Goal: Find specific page/section: Find specific page/section

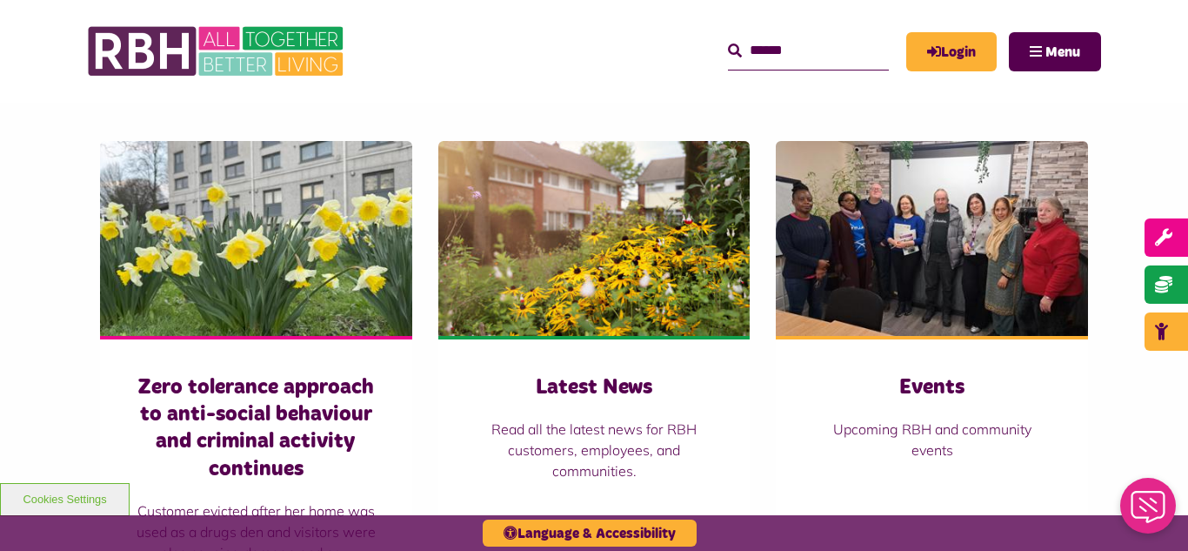
scroll to position [1148, 0]
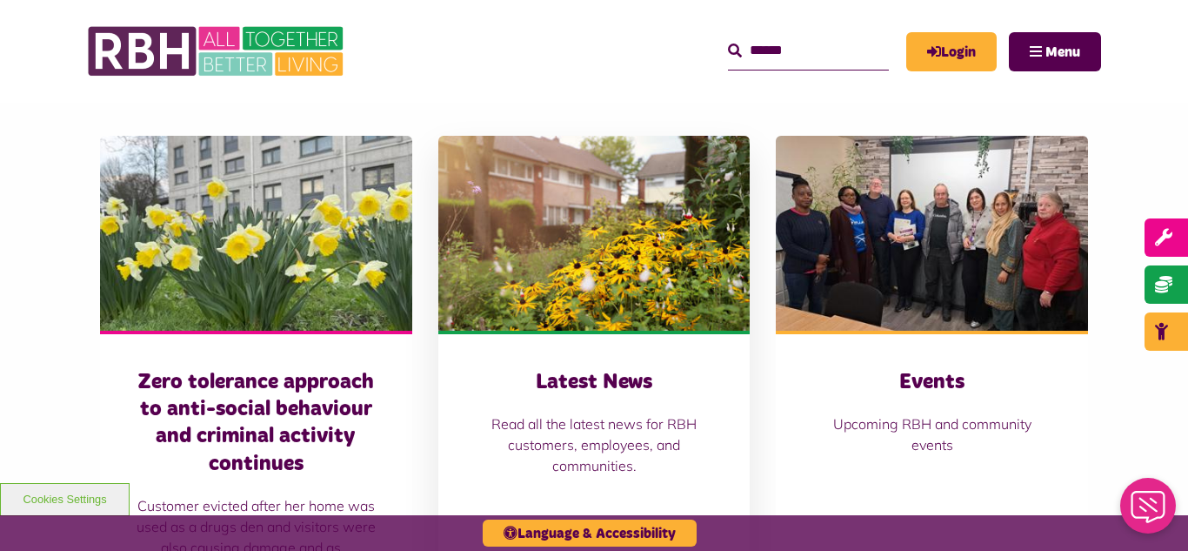
click at [628, 250] on img at bounding box center [594, 233] width 312 height 195
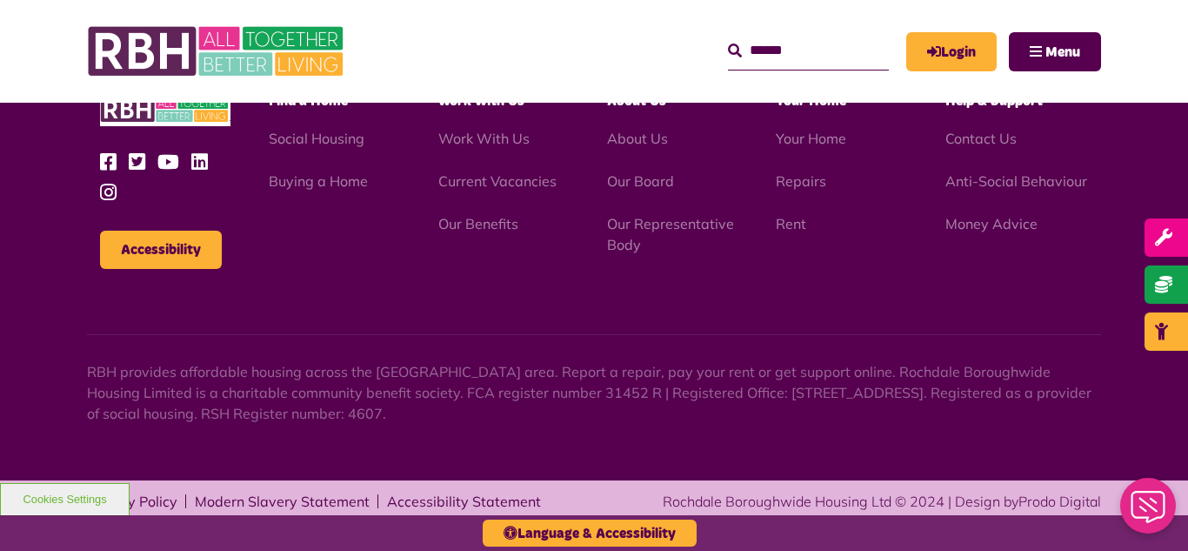
scroll to position [1894, 0]
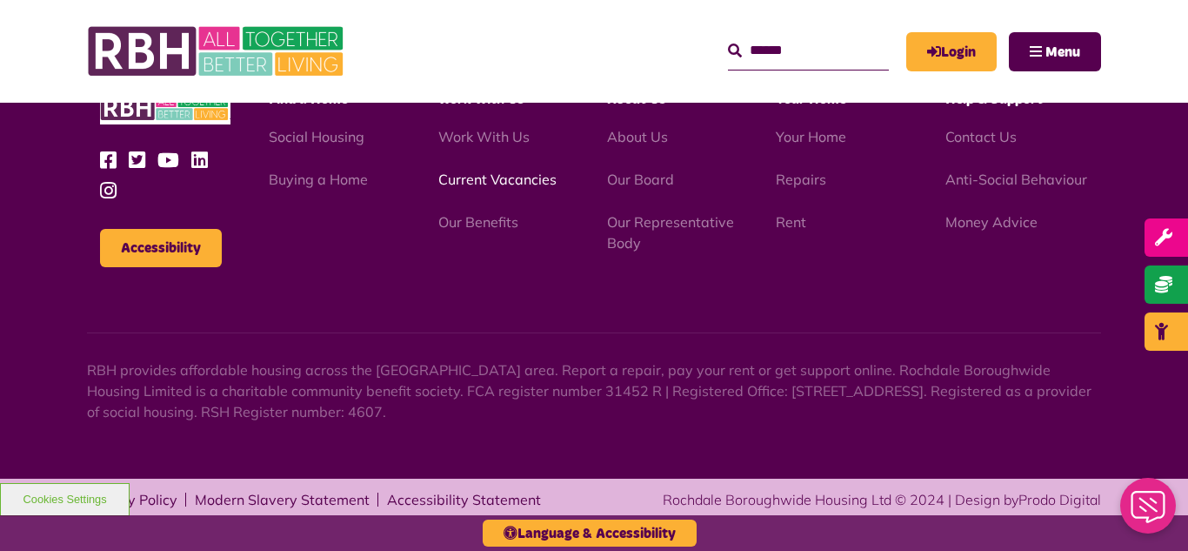
click at [473, 184] on link "Current Vacancies" at bounding box center [497, 179] width 118 height 17
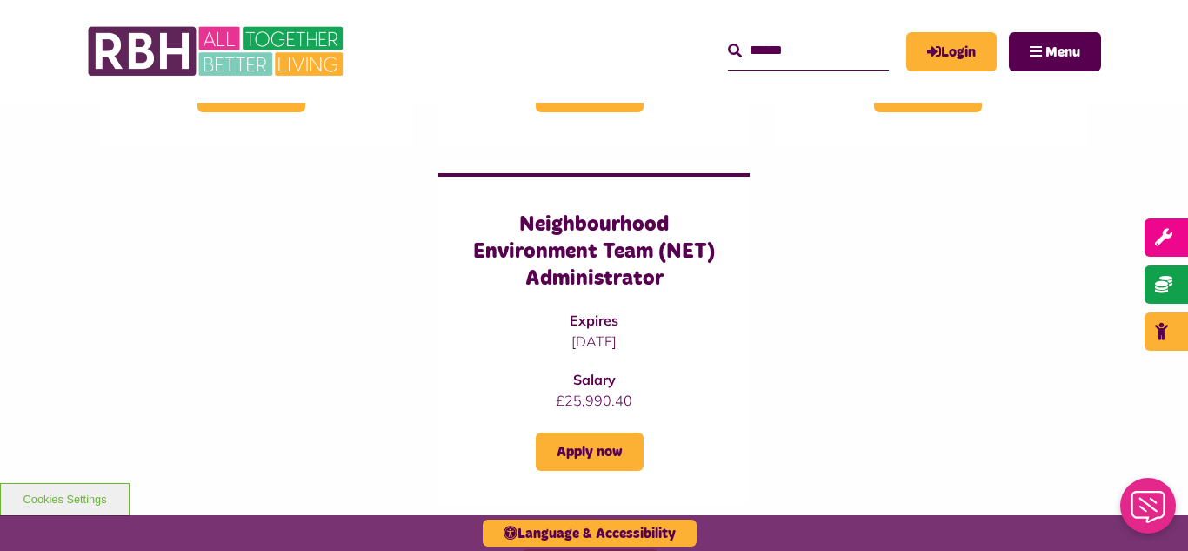
scroll to position [1462, 0]
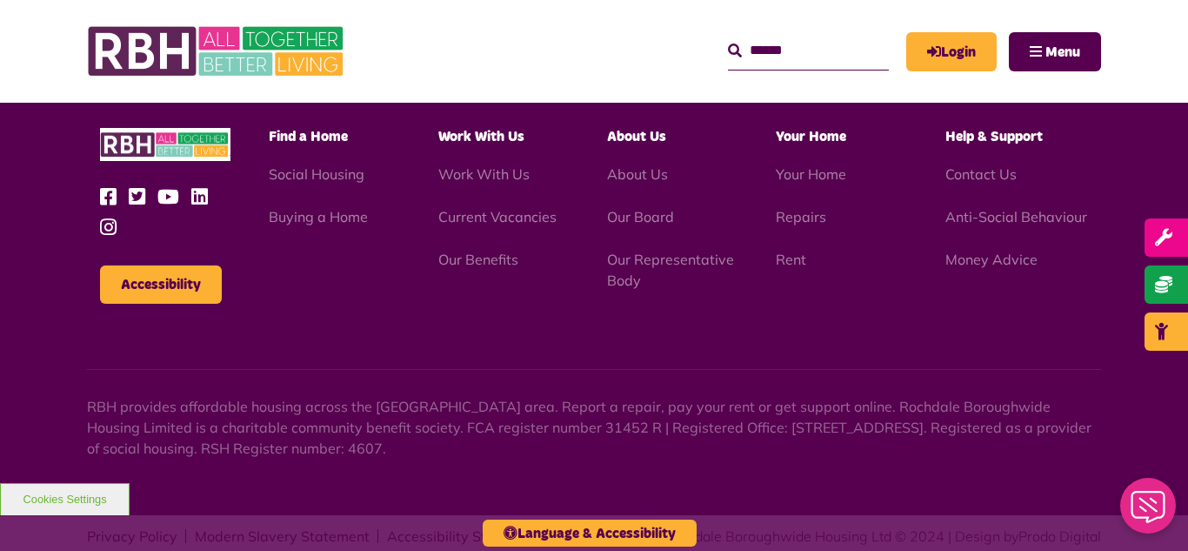
scroll to position [2875, 0]
